Goal: Transaction & Acquisition: Purchase product/service

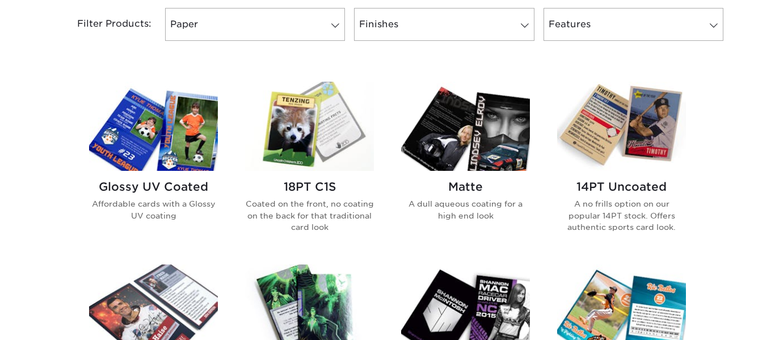
scroll to position [498, 0]
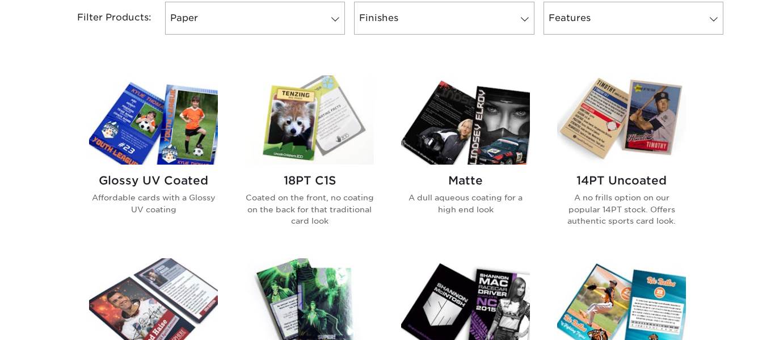
click at [299, 147] on img at bounding box center [309, 119] width 129 height 89
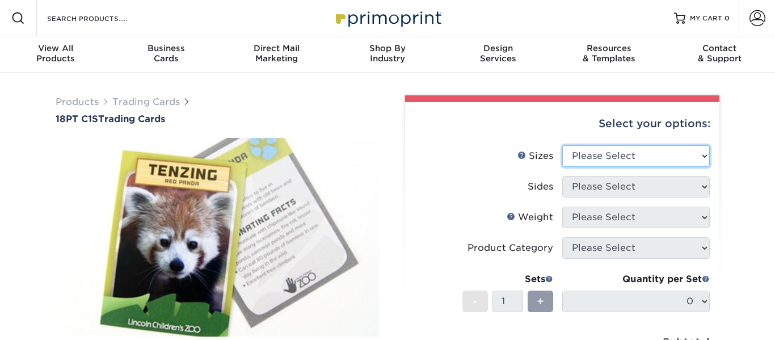
click at [617, 146] on select "Please Select 2.5" x 3.5"" at bounding box center [635, 156] width 147 height 22
select select "2.50x3.50"
click at [562, 145] on select "Please Select 2.5" x 3.5"" at bounding box center [635, 156] width 147 height 22
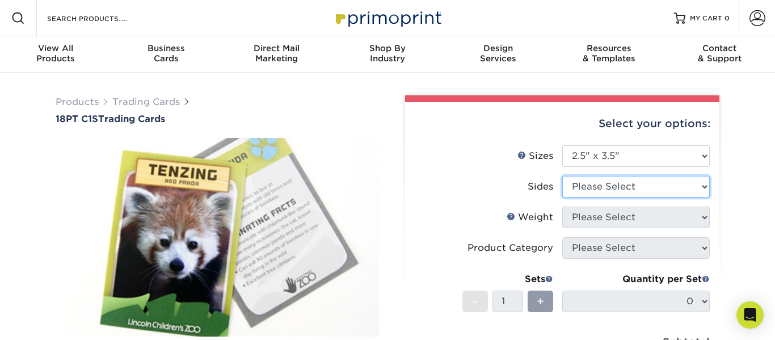
click at [619, 185] on select "Please Select Print Both Sides Print Front Only" at bounding box center [635, 187] width 147 height 22
select select "32d3c223-f82c-492b-b915-ba065a00862f"
click at [562, 176] on select "Please Select Print Both Sides Print Front Only" at bounding box center [635, 187] width 147 height 22
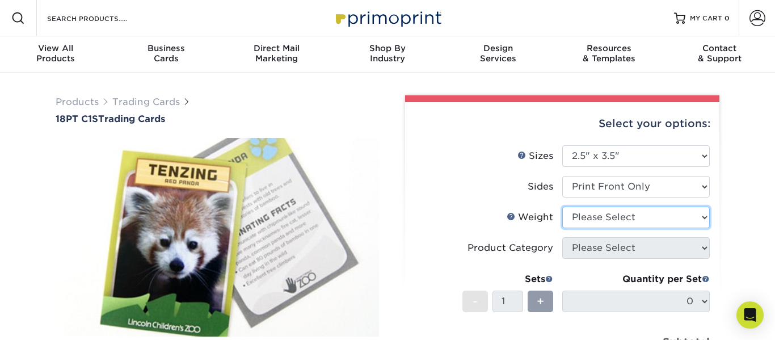
click at [625, 216] on select "Please Select 18PT C1S" at bounding box center [635, 217] width 147 height 22
select select "18PTC1S"
click at [562, 206] on select "Please Select 18PT C1S" at bounding box center [635, 217] width 147 height 22
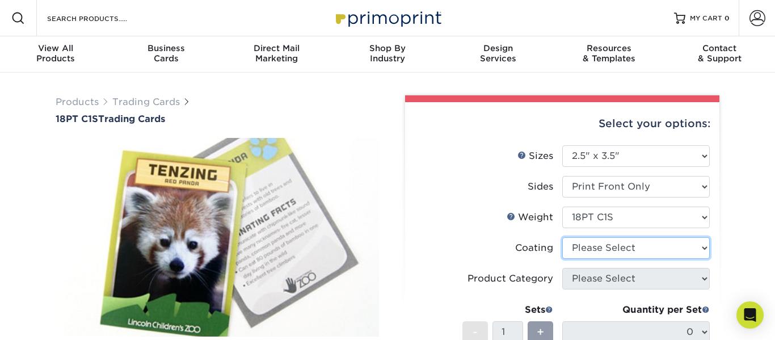
click at [625, 242] on select at bounding box center [635, 248] width 147 height 22
select select "1e8116af-acfc-44b1-83dc-8181aa338834"
click at [562, 237] on select at bounding box center [635, 248] width 147 height 22
